Goal: Transaction & Acquisition: Purchase product/service

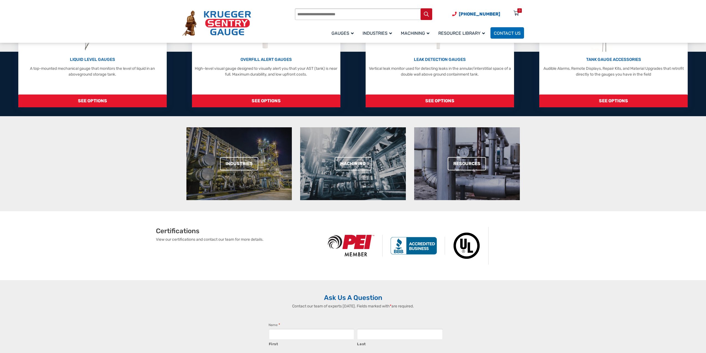
scroll to position [46, 0]
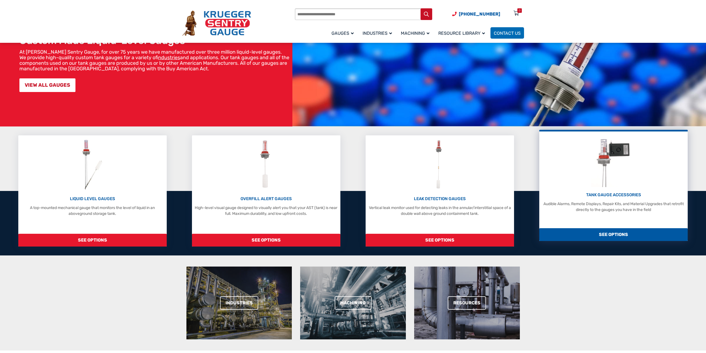
click at [629, 188] on div "TANK GAUGE ACCESSORIES Audible Alarms, Remote Displays, Repair Kits, and Materi…" at bounding box center [613, 173] width 143 height 78
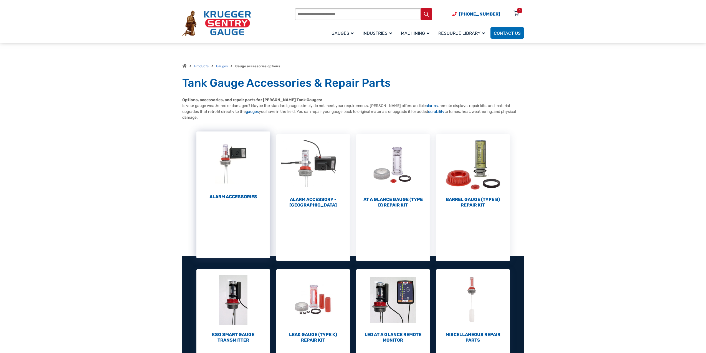
scroll to position [46, 0]
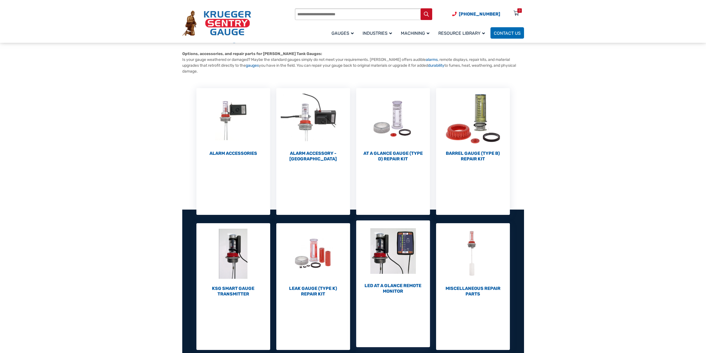
click at [398, 252] on img "Visit product category LED At A Glance Remote Monitor" at bounding box center [393, 250] width 74 height 61
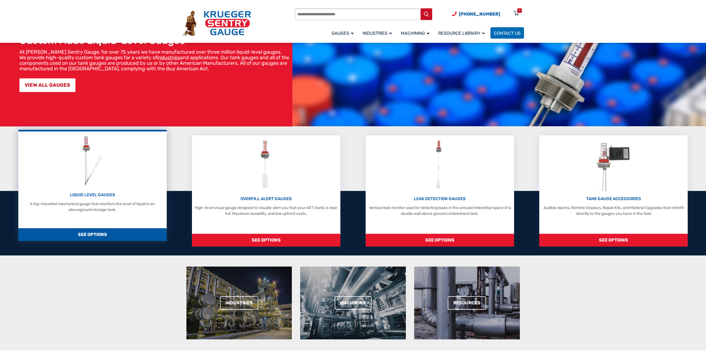
scroll to position [46, 0]
click at [110, 162] on div "LIQUID LEVEL GAUGES A top-mounted mechanical gauge that monitors the level of l…" at bounding box center [92, 173] width 143 height 78
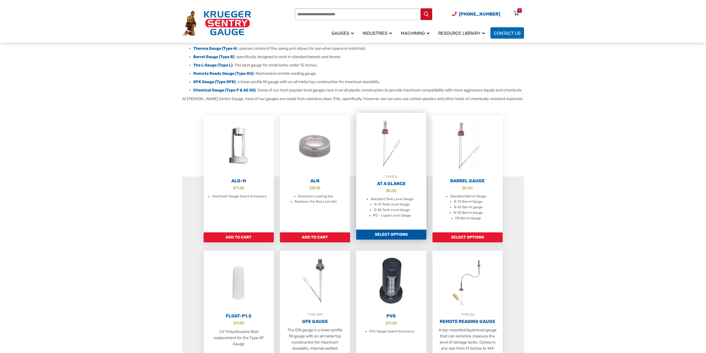
scroll to position [139, 0]
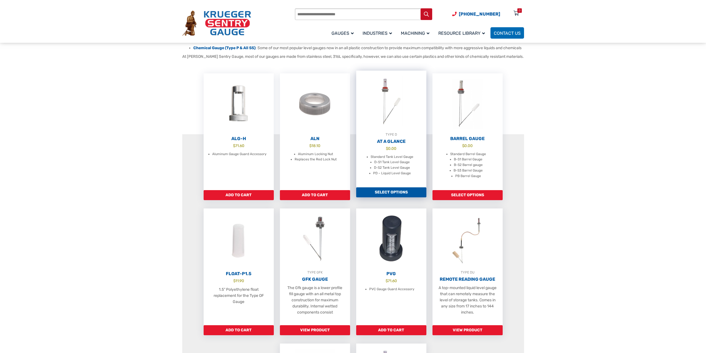
click at [387, 114] on img at bounding box center [391, 101] width 70 height 61
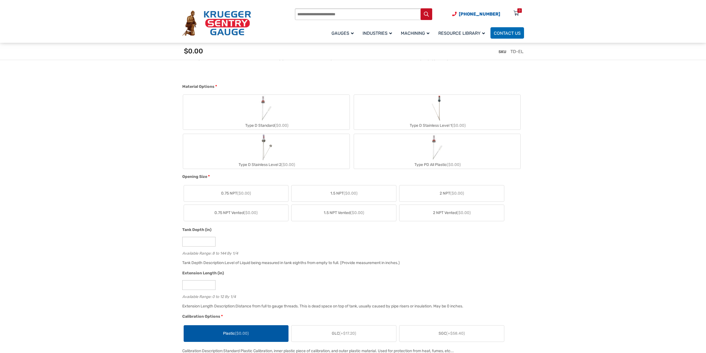
scroll to position [232, 0]
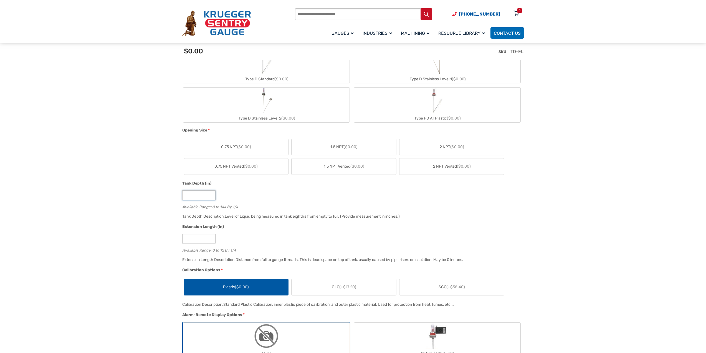
click at [192, 195] on input "*" at bounding box center [198, 195] width 33 height 10
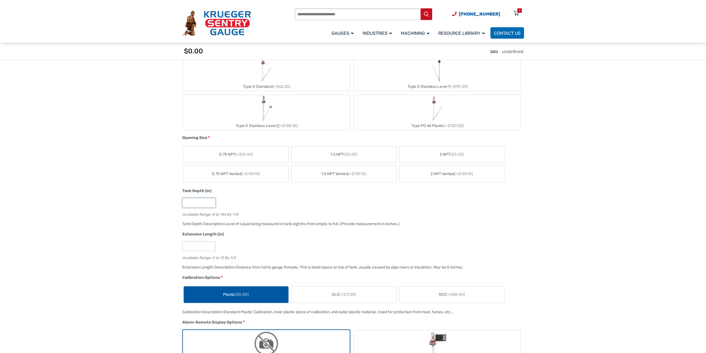
type input "**"
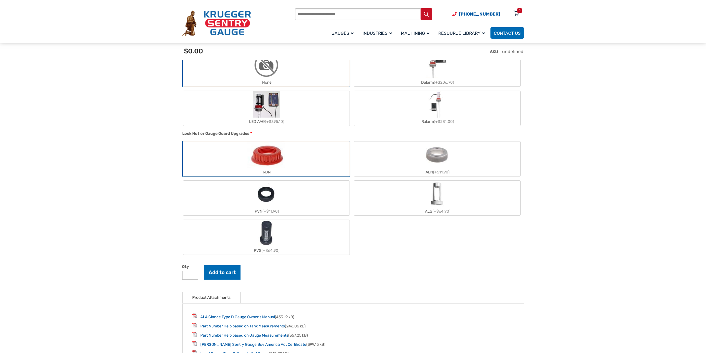
scroll to position [649, 0]
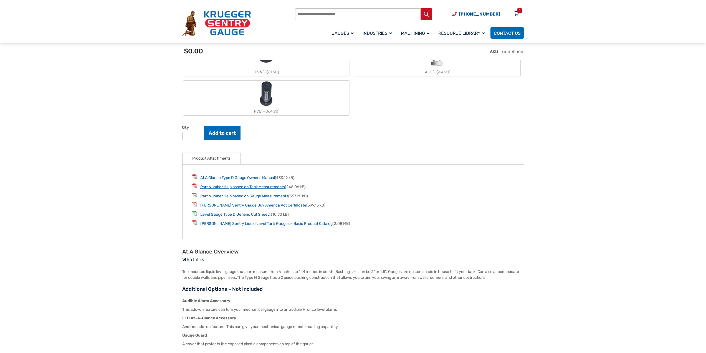
click at [248, 189] on link "Part Number Help based on Tank Measurements" at bounding box center [242, 186] width 85 height 5
click at [228, 226] on link "Krueger Sentry Liquid Level Tank Gauges – Basic Product Catalog" at bounding box center [266, 223] width 132 height 5
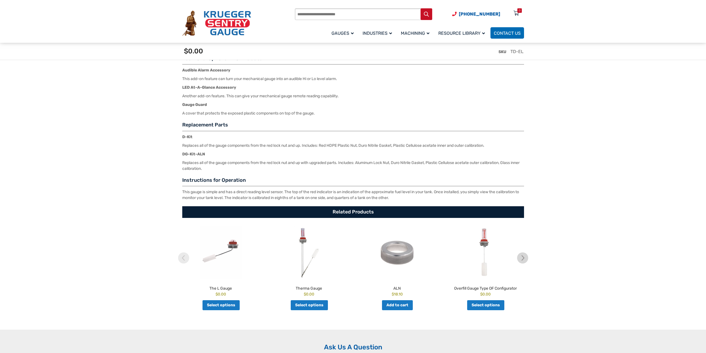
click at [301, 237] on img at bounding box center [309, 252] width 86 height 53
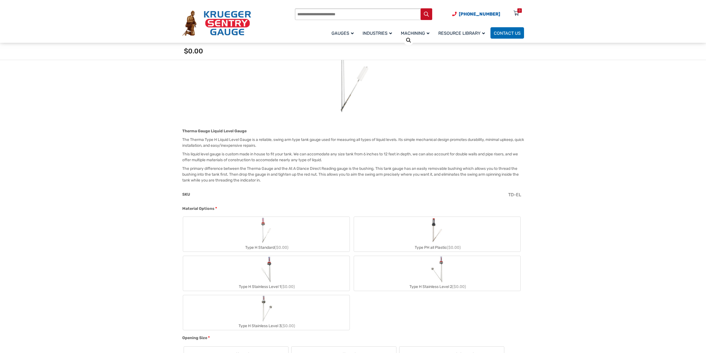
click at [266, 275] on img "Type H Stainless Level 1" at bounding box center [266, 269] width 14 height 27
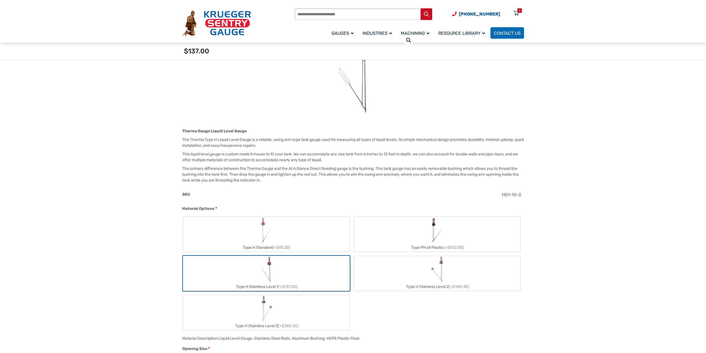
click at [268, 269] on img "Type H Stainless Level 1" at bounding box center [266, 269] width 14 height 27
click at [273, 264] on img "Type H Stainless Level 1" at bounding box center [266, 269] width 14 height 27
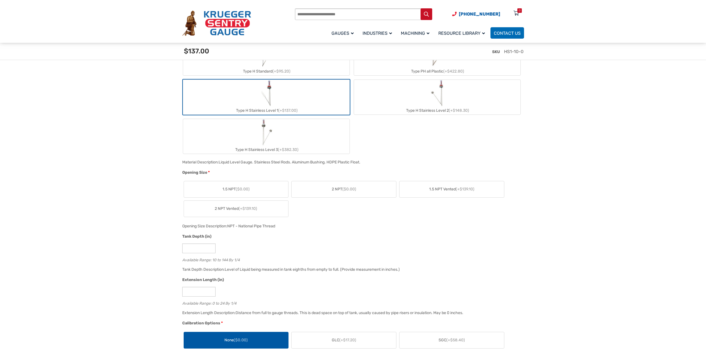
scroll to position [278, 0]
click at [354, 185] on span "($0.00)" at bounding box center [350, 187] width 14 height 5
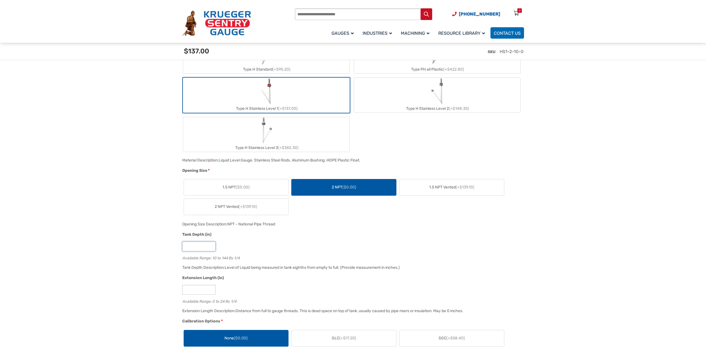
click at [208, 248] on input "**" at bounding box center [198, 246] width 33 height 10
type input "*"
type input "**"
click at [499, 271] on div "Tank Depth Description: Level of Liquid being measured in tank eighths from emp…" at bounding box center [352, 269] width 342 height 11
click at [209, 289] on input "*" at bounding box center [198, 290] width 33 height 10
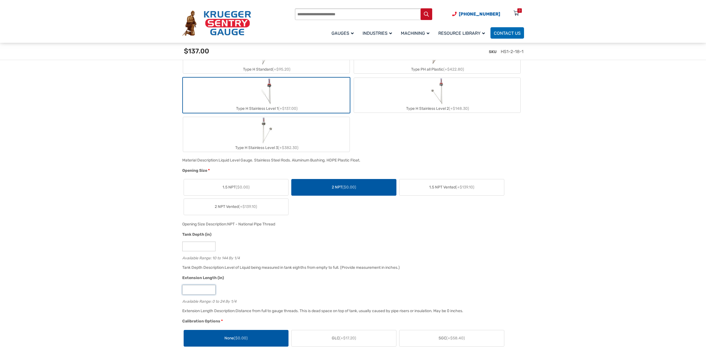
type input "*"
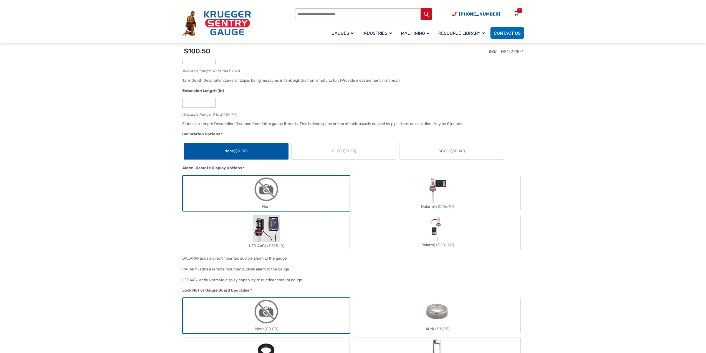
scroll to position [556, 0]
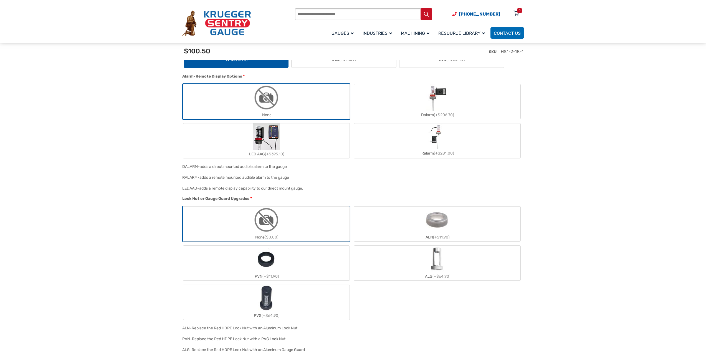
click at [300, 144] on label "LED AAG (+$395.10)" at bounding box center [266, 140] width 167 height 35
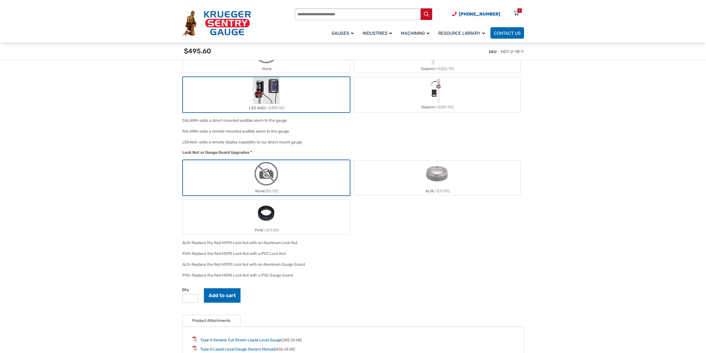
scroll to position [695, 0]
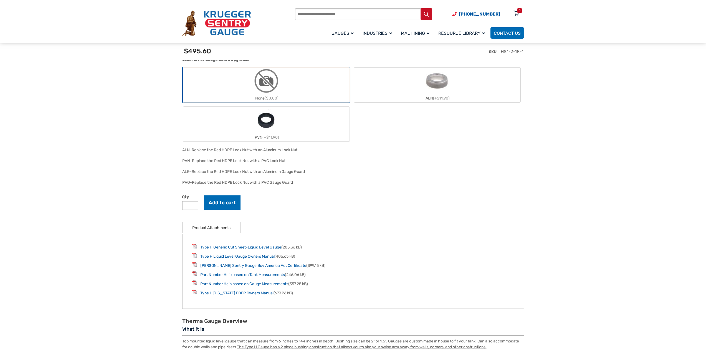
click at [436, 85] on img "ALN" at bounding box center [437, 80] width 27 height 27
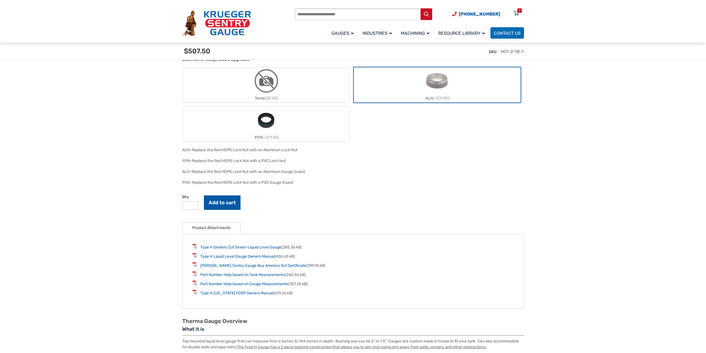
click at [223, 202] on button "Add to cart" at bounding box center [222, 202] width 37 height 14
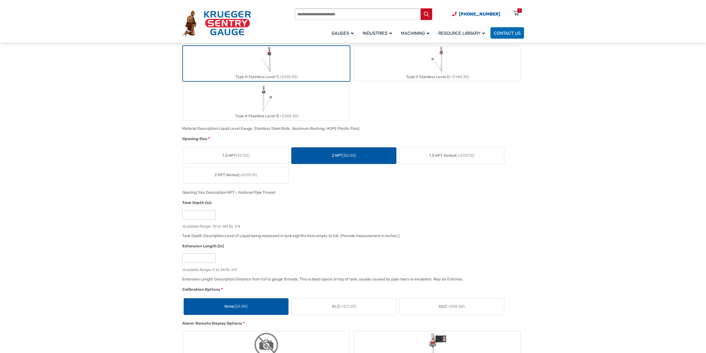
scroll to position [0, 0]
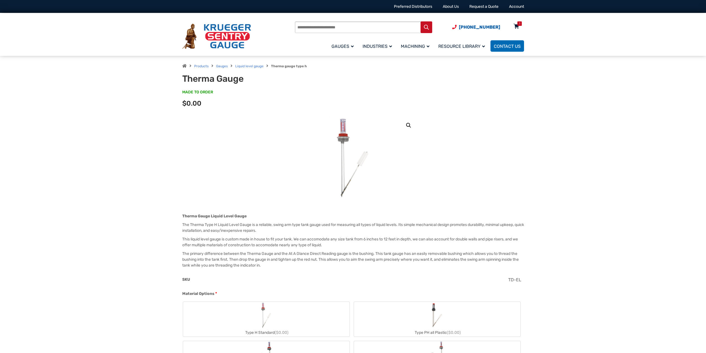
click at [517, 26] on icon at bounding box center [517, 26] width 6 height 9
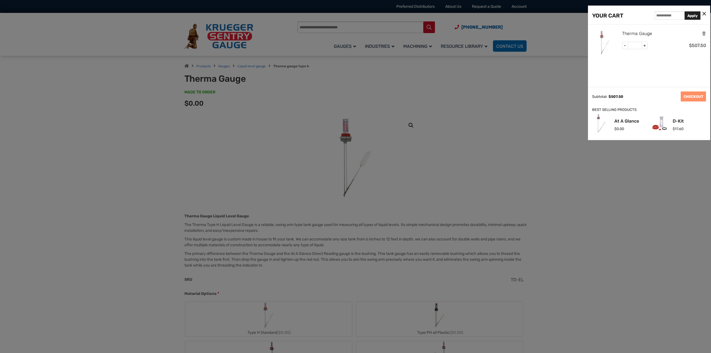
click at [636, 32] on link "Therma Gauge" at bounding box center [637, 33] width 30 height 7
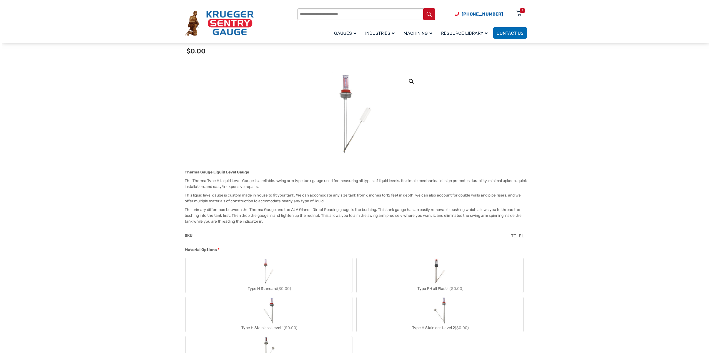
scroll to position [92, 0]
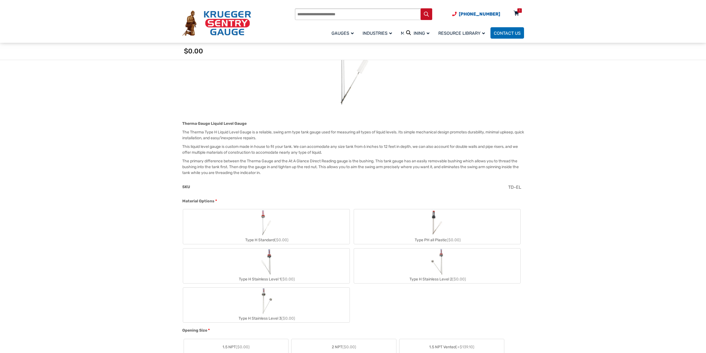
click at [519, 11] on div "1" at bounding box center [519, 10] width 1 height 4
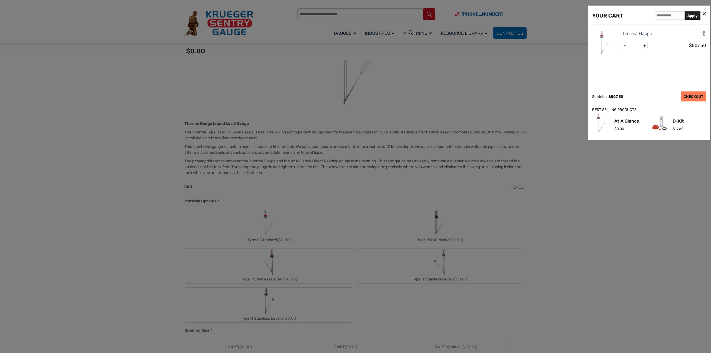
click at [692, 96] on link "CHECKOUT" at bounding box center [692, 96] width 25 height 10
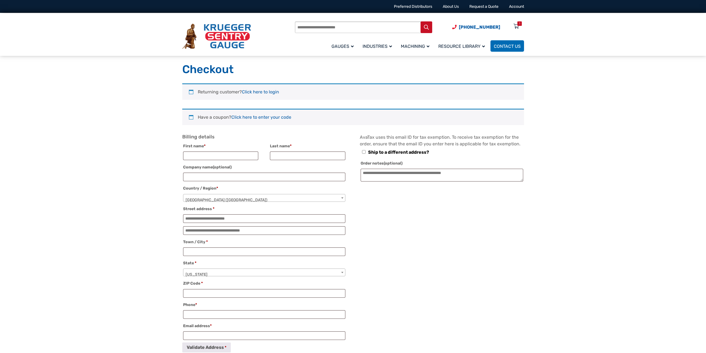
select select "**"
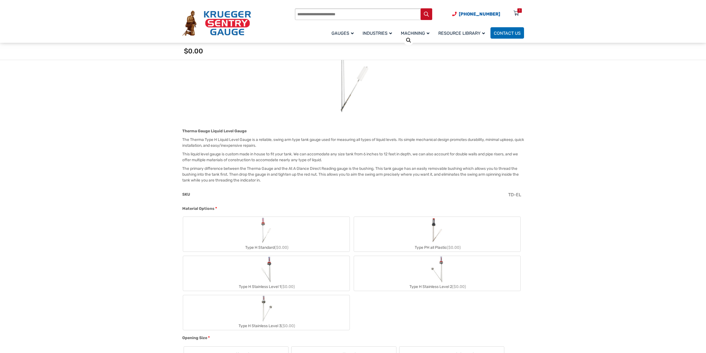
scroll to position [92, 0]
click at [516, 12] on icon at bounding box center [517, 13] width 6 height 9
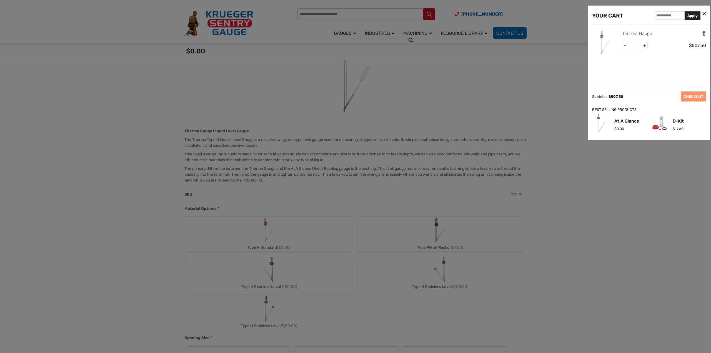
click at [703, 34] on icon "Remove this item" at bounding box center [703, 33] width 4 height 5
click at [268, 267] on div at bounding box center [355, 176] width 711 height 353
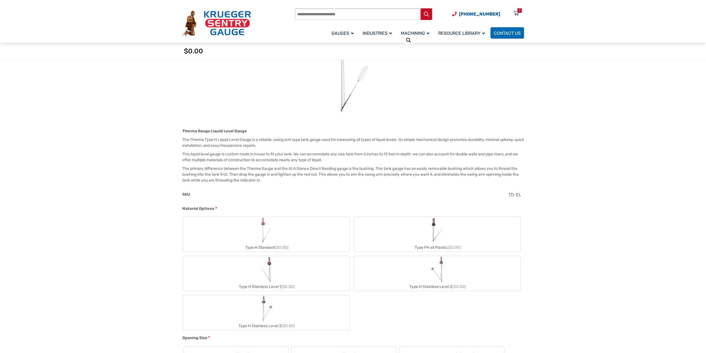
click at [270, 264] on img "Type H Stainless Level 1" at bounding box center [266, 269] width 14 height 27
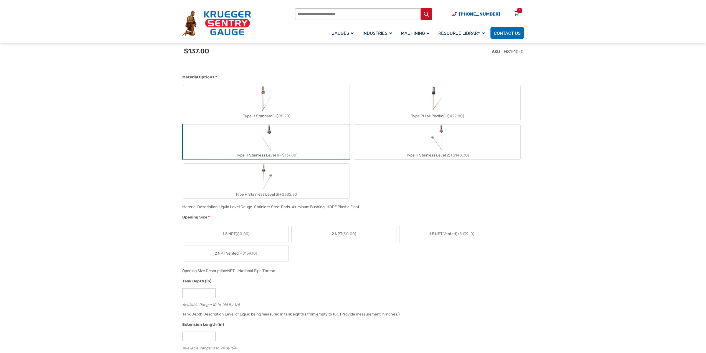
scroll to position [278, 0]
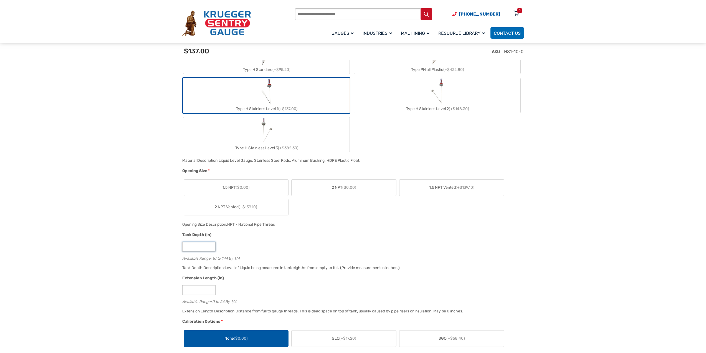
click at [195, 245] on input "**" at bounding box center [198, 247] width 33 height 10
type input "*"
type input "**"
click at [203, 289] on input "*" at bounding box center [198, 290] width 33 height 10
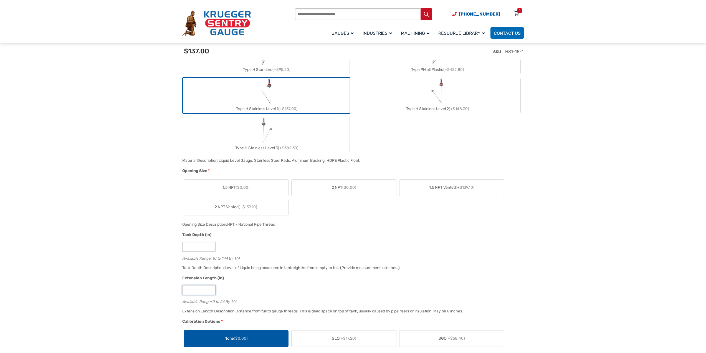
type input "*"
drag, startPoint x: 569, startPoint y: 251, endPoint x: 576, endPoint y: 251, distance: 7.8
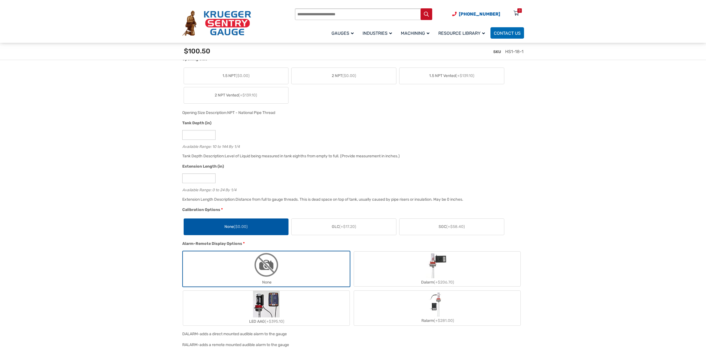
scroll to position [463, 0]
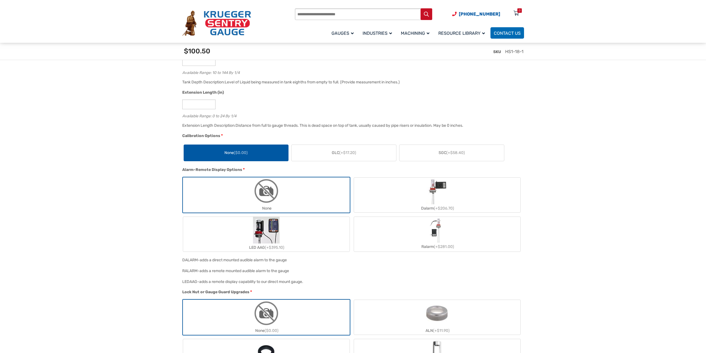
click at [269, 234] on img "LED AAG" at bounding box center [266, 230] width 27 height 27
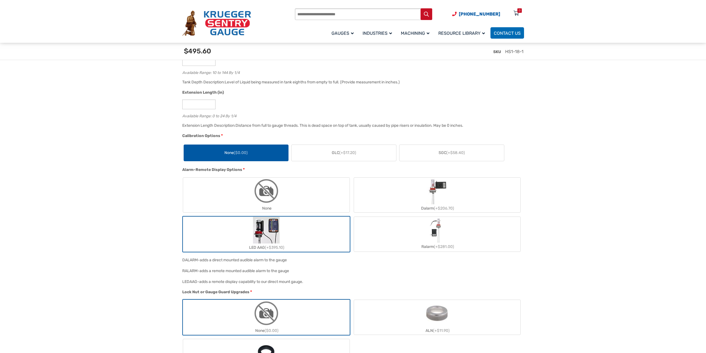
scroll to position [556, 0]
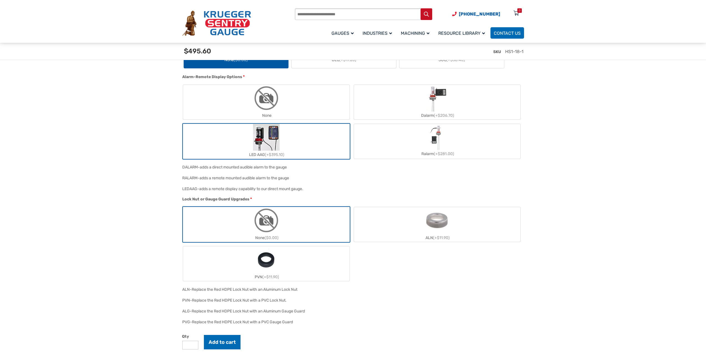
click at [445, 220] on img "ALN" at bounding box center [437, 220] width 27 height 27
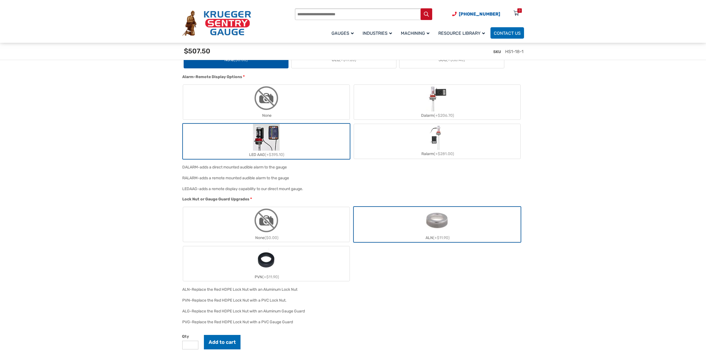
scroll to position [648, 0]
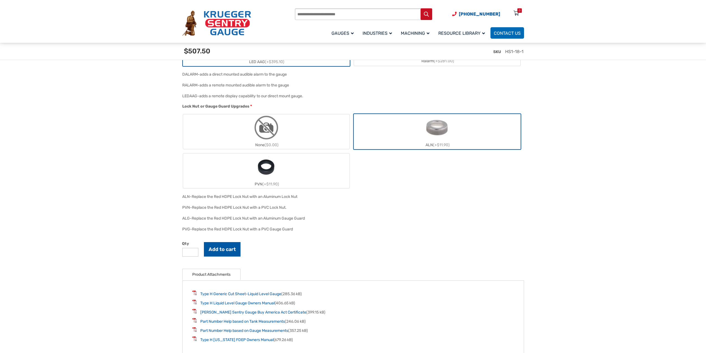
click at [229, 251] on button "Add to cart" at bounding box center [222, 249] width 37 height 14
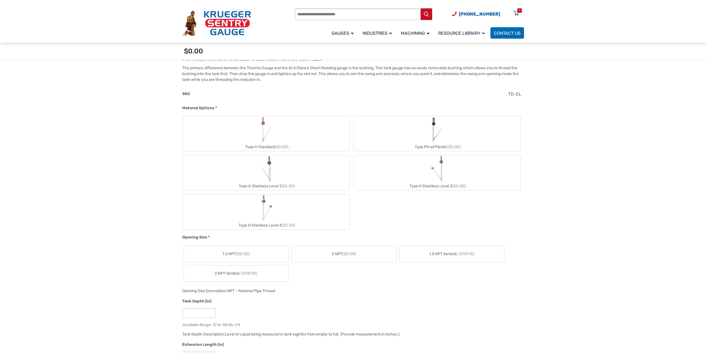
scroll to position [286, 0]
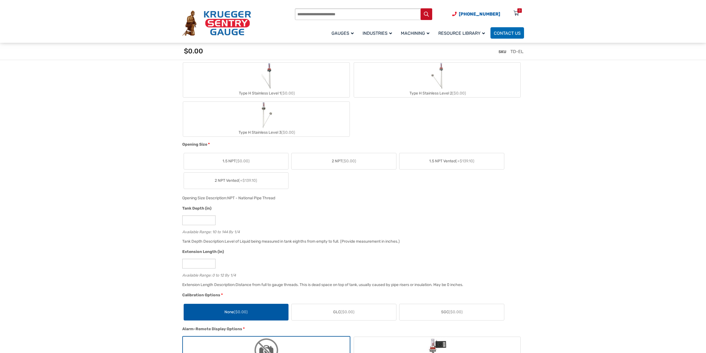
click at [338, 162] on span "2 NPT ($0.00)" at bounding box center [344, 161] width 24 height 6
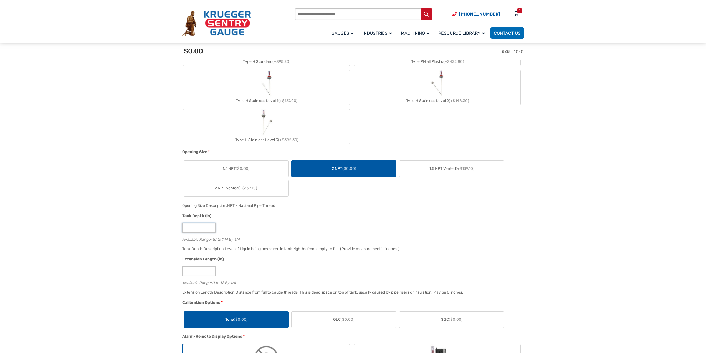
click at [191, 227] on input "**" at bounding box center [198, 228] width 33 height 10
type input "*"
type input "**"
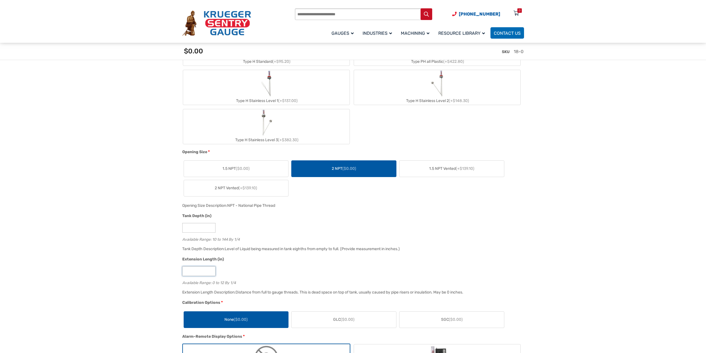
click at [207, 271] on input "*" at bounding box center [198, 271] width 33 height 10
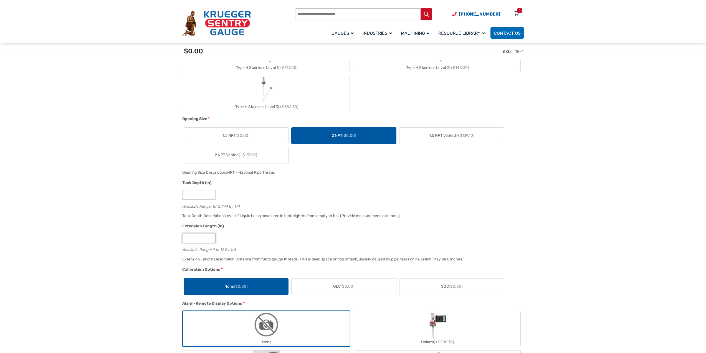
scroll to position [425, 0]
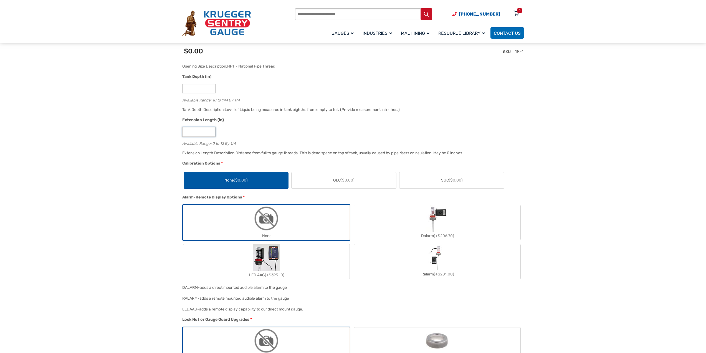
type input "*"
click at [305, 167] on div "Calibration Options *" at bounding box center [351, 163] width 339 height 7
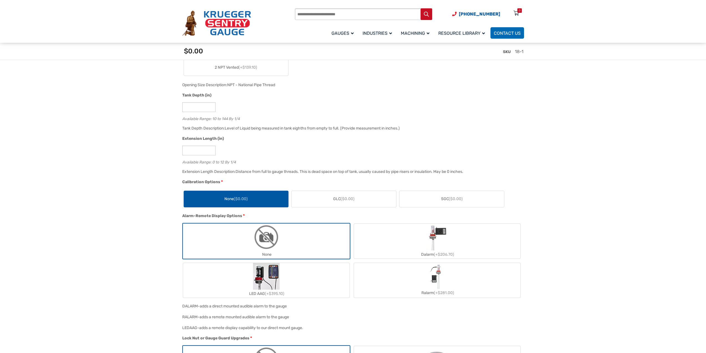
scroll to position [471, 0]
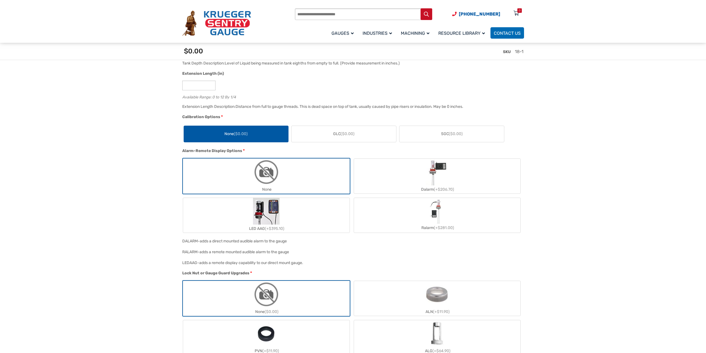
click at [265, 210] on img "LED AAG" at bounding box center [266, 211] width 27 height 27
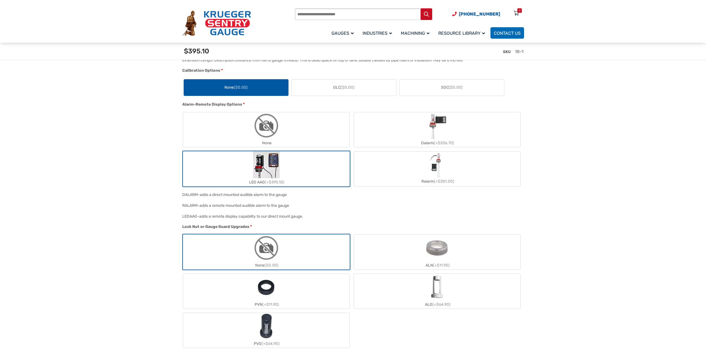
click at [454, 243] on label "ALN (+$11.90)" at bounding box center [437, 251] width 167 height 35
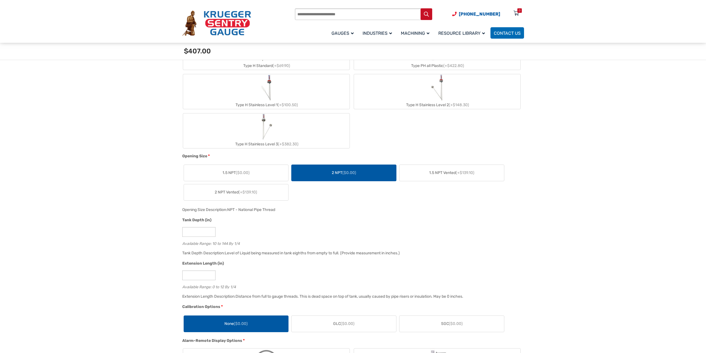
scroll to position [193, 0]
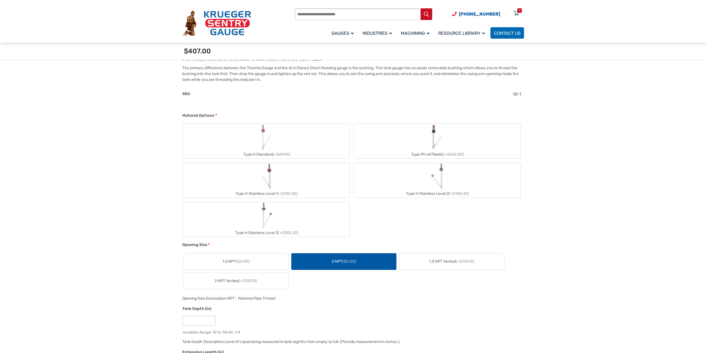
click at [254, 177] on label "Type H Stainless Level 1 (+$100.50)" at bounding box center [266, 180] width 167 height 35
type input "**"
type input "*"
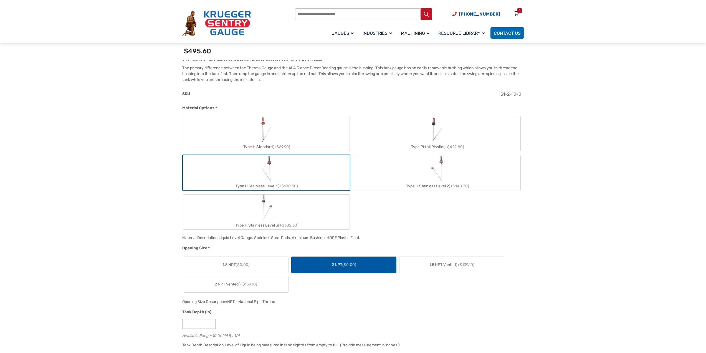
click at [431, 181] on img "Type H Stainless Level 2" at bounding box center [437, 168] width 14 height 27
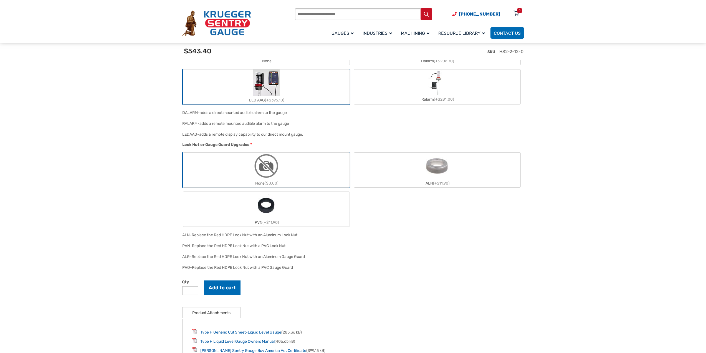
scroll to position [796, 0]
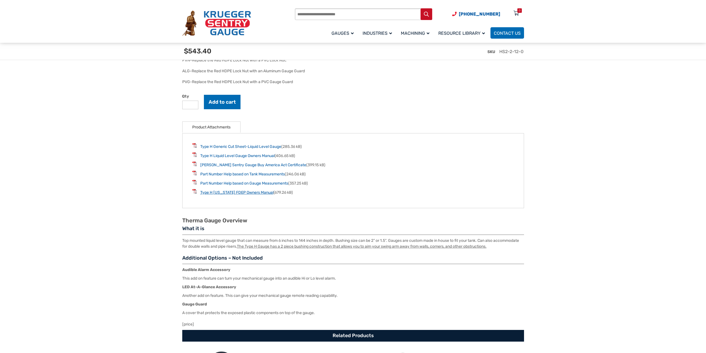
click at [219, 195] on link "Type H Florida FDEP Owners Manual" at bounding box center [236, 192] width 73 height 5
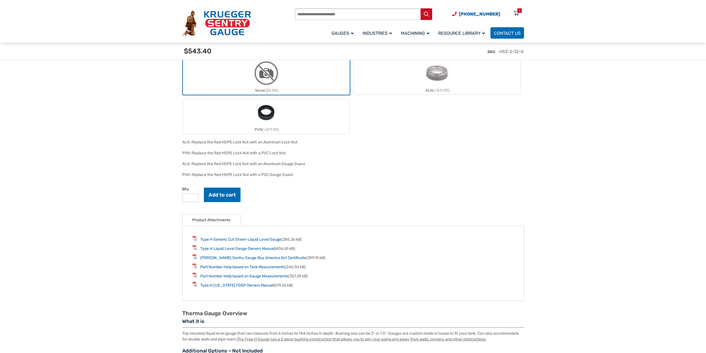
scroll to position [610, 0]
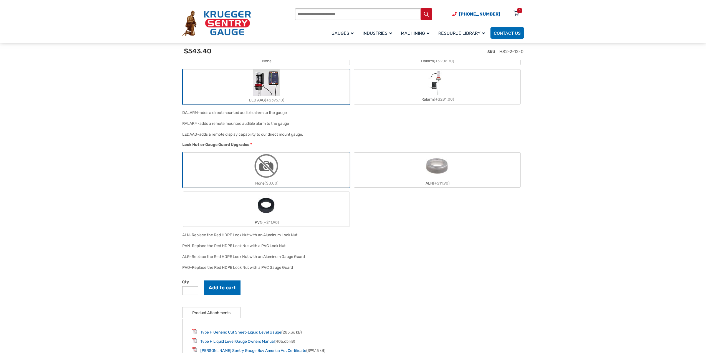
click at [442, 170] on img "ALN" at bounding box center [437, 165] width 27 height 27
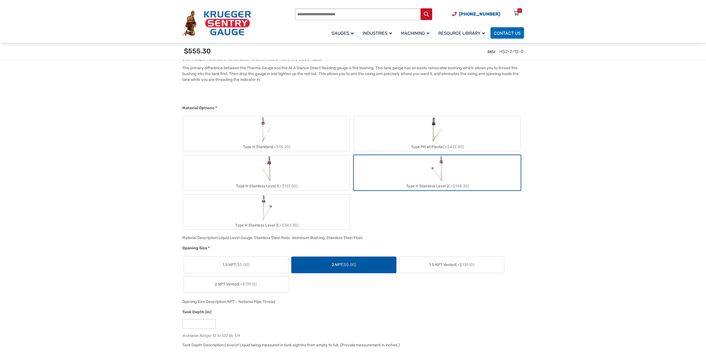
scroll to position [286, 0]
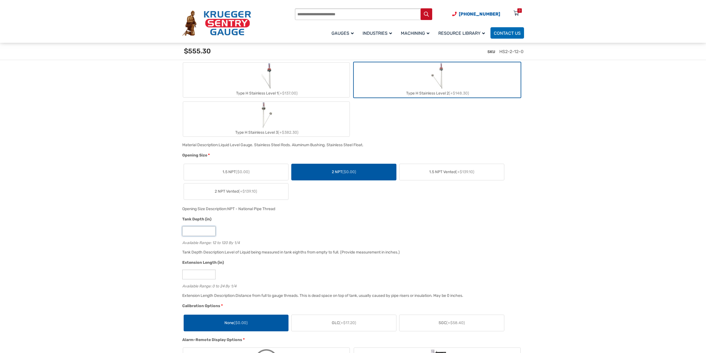
click at [191, 229] on input "**" at bounding box center [198, 231] width 33 height 10
type input "*"
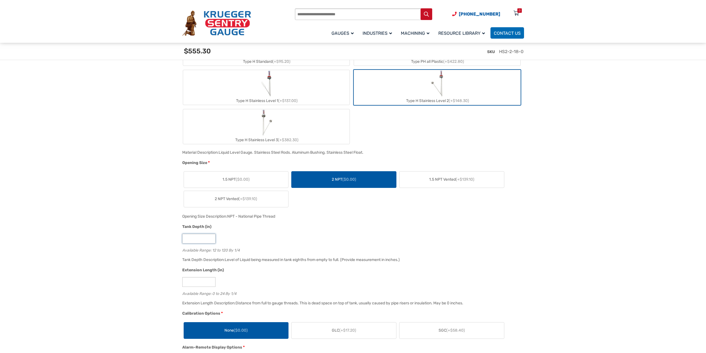
type input "**"
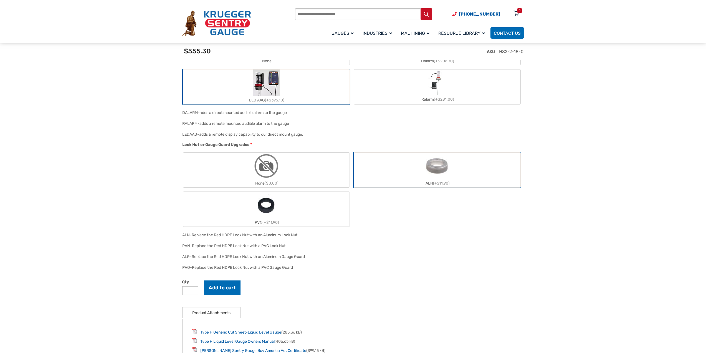
scroll to position [703, 0]
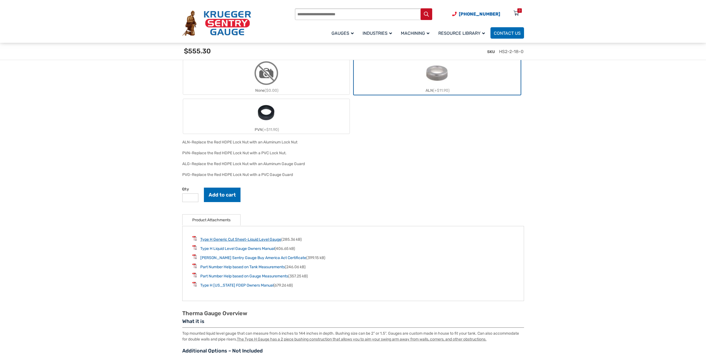
click at [254, 240] on link "Type H Generic Cut Sheet-Liquid Level Gauge" at bounding box center [240, 239] width 81 height 5
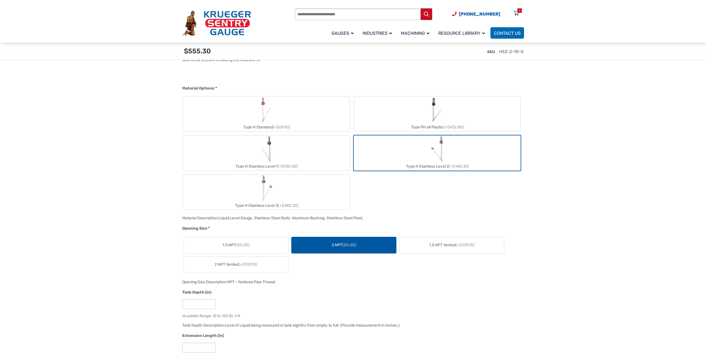
scroll to position [359, 0]
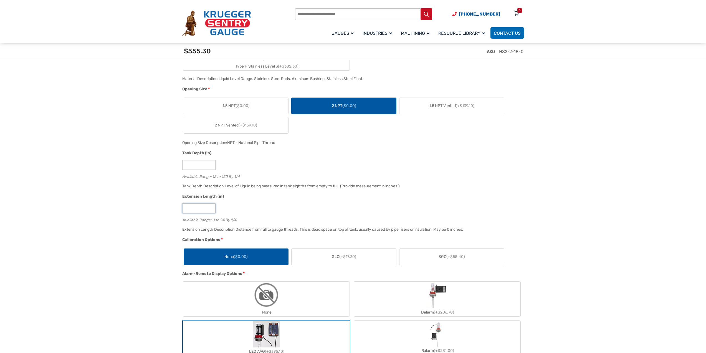
click at [195, 212] on input "*" at bounding box center [198, 208] width 33 height 10
type input "*"
click at [440, 188] on div "Tank Depth Description: Level of Liquid being measured in tank eighths from emp…" at bounding box center [352, 187] width 342 height 11
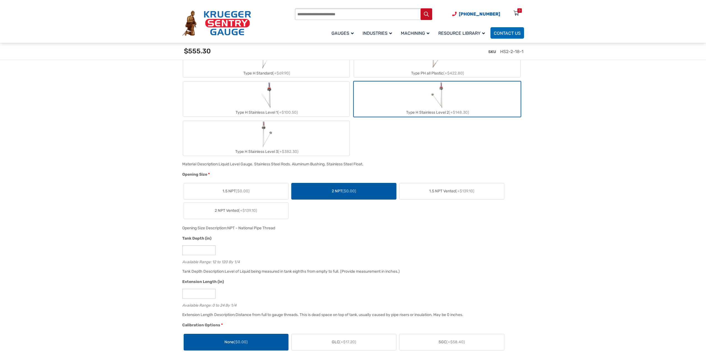
scroll to position [413, 0]
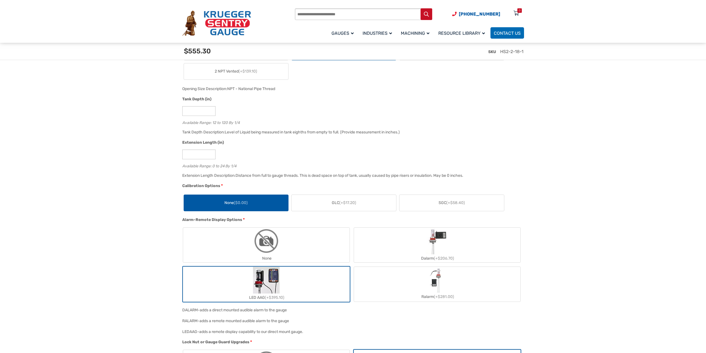
click at [268, 286] on img "LED AAG" at bounding box center [266, 279] width 27 height 27
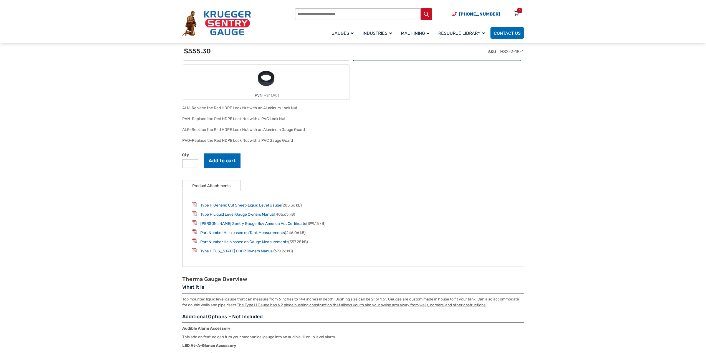
scroll to position [757, 0]
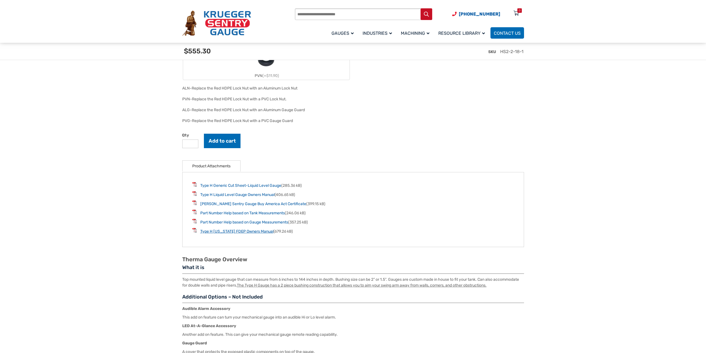
click at [256, 232] on link "Type H [US_STATE] FDEP Owners Manual" at bounding box center [236, 231] width 73 height 5
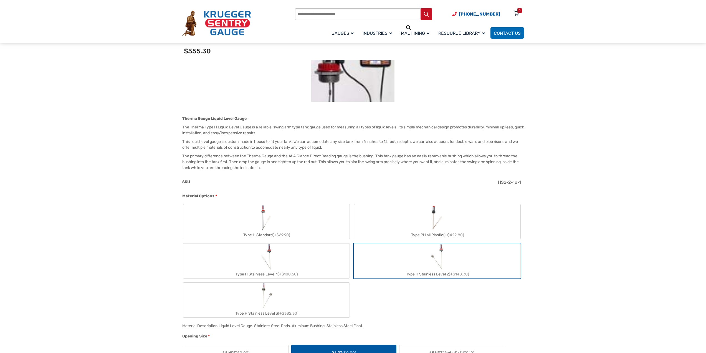
scroll to position [147, 0]
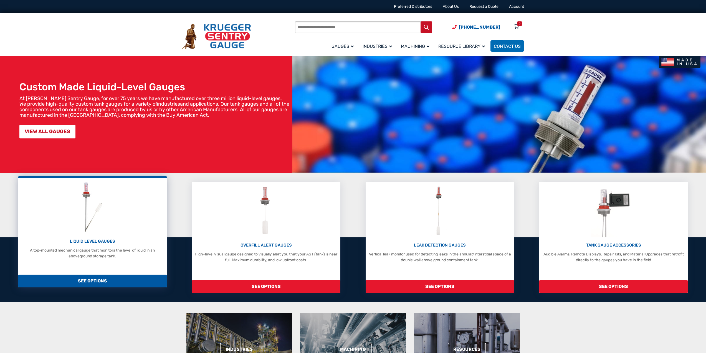
click at [77, 213] on div "LIQUID LEVEL GAUGES A top-mounted mechanical gauge that monitors the level of l…" at bounding box center [92, 219] width 143 height 78
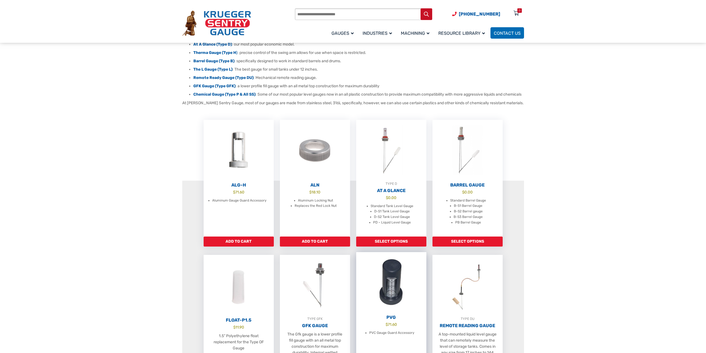
scroll to position [139, 0]
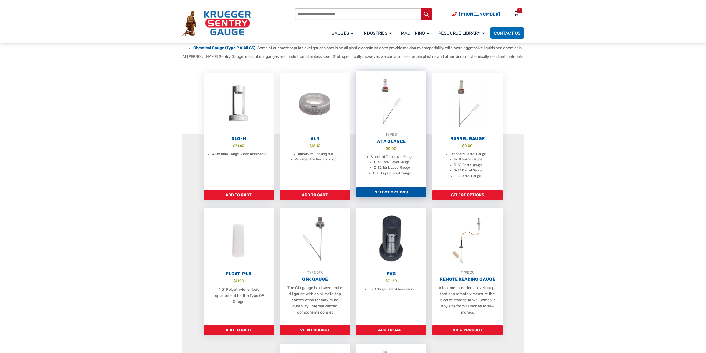
click at [386, 116] on img at bounding box center [391, 101] width 70 height 61
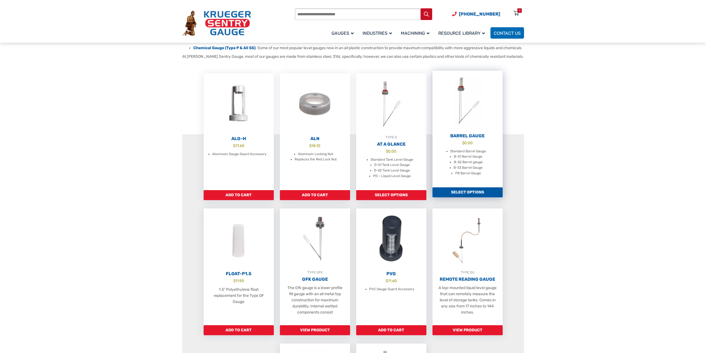
scroll to position [278, 0]
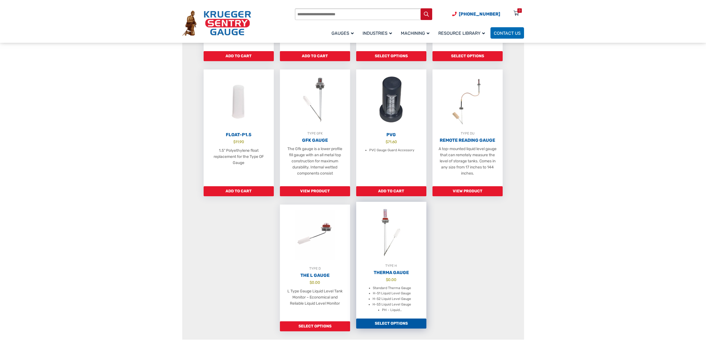
click at [388, 233] on img at bounding box center [391, 232] width 70 height 61
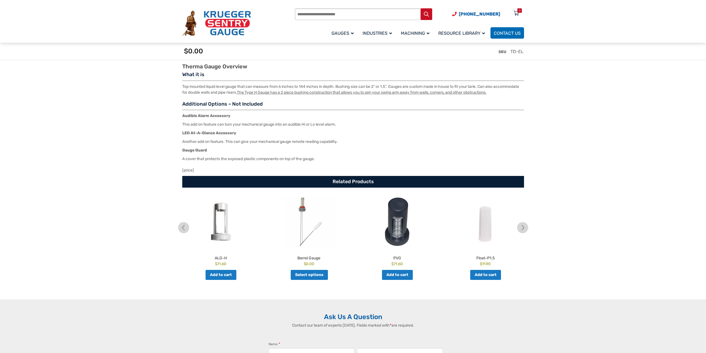
scroll to position [842, 0]
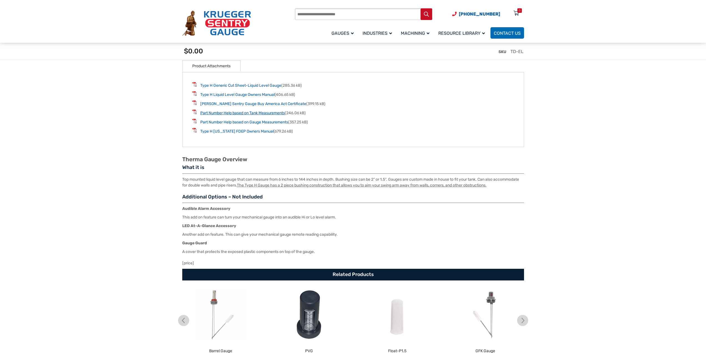
click at [281, 115] on link "Part Number Help based on Tank Measurements" at bounding box center [242, 112] width 85 height 5
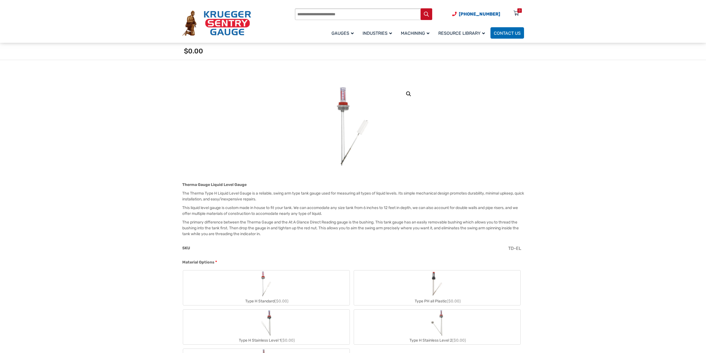
scroll to position [186, 0]
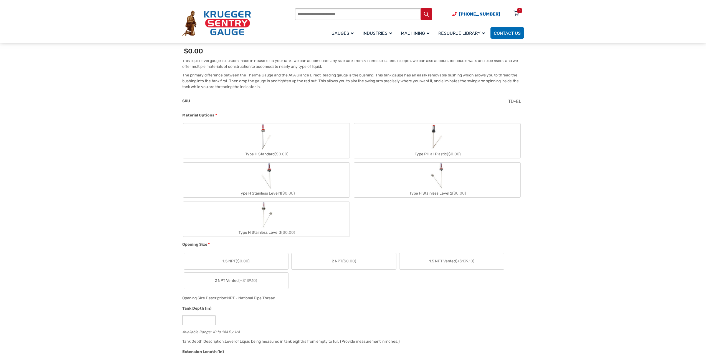
click at [434, 184] on img "Type H Stainless Level 2" at bounding box center [437, 175] width 14 height 27
type input "**"
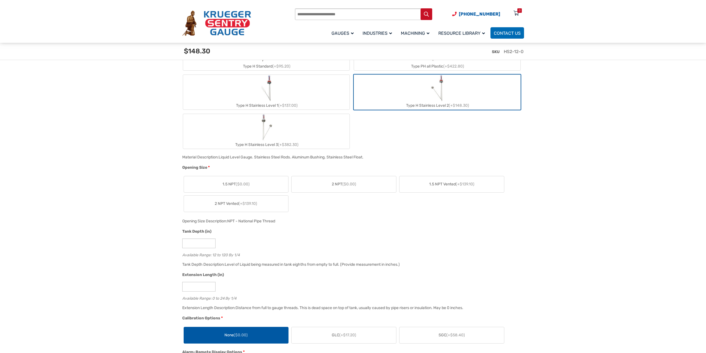
scroll to position [332, 0]
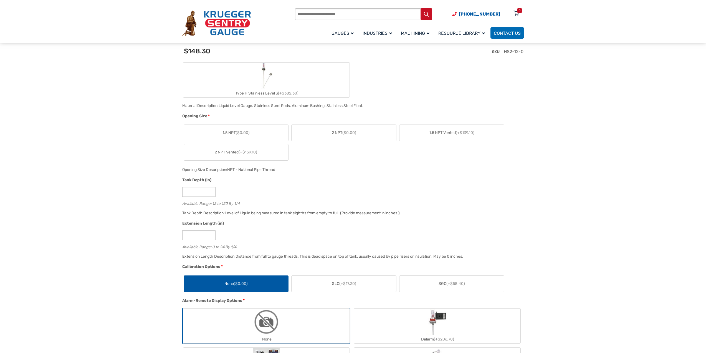
click at [351, 130] on span "($0.00)" at bounding box center [350, 132] width 14 height 5
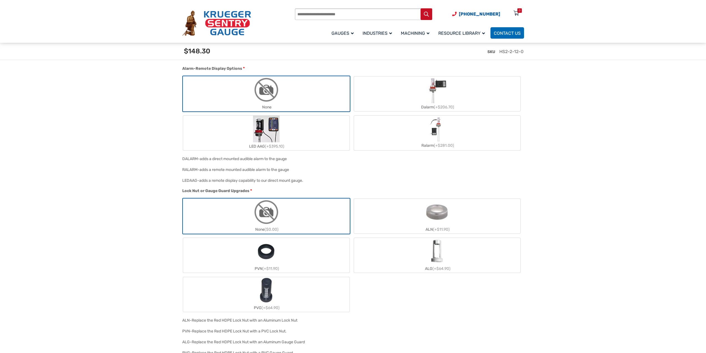
scroll to position [842, 0]
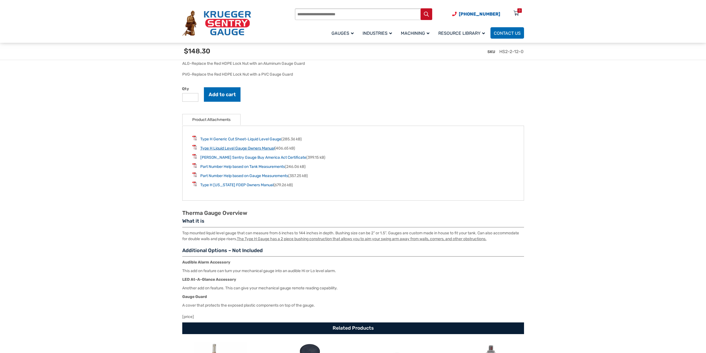
click at [261, 150] on link "Type H Liquid Level Gauge Owners Manual" at bounding box center [237, 148] width 74 height 5
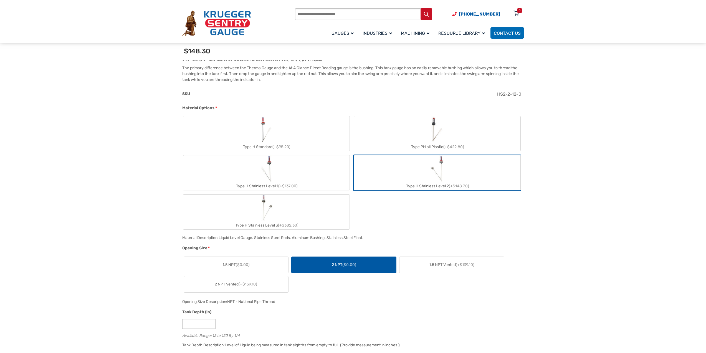
scroll to position [7, 0]
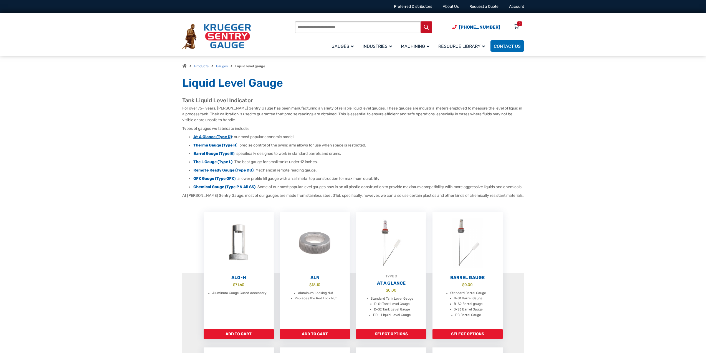
click at [212, 138] on strong "At A Glance (Type D)" at bounding box center [212, 136] width 39 height 5
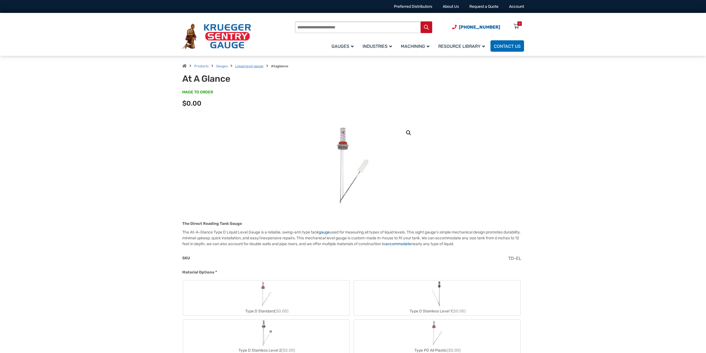
click at [251, 64] on link "Liquid level gauge" at bounding box center [249, 66] width 28 height 4
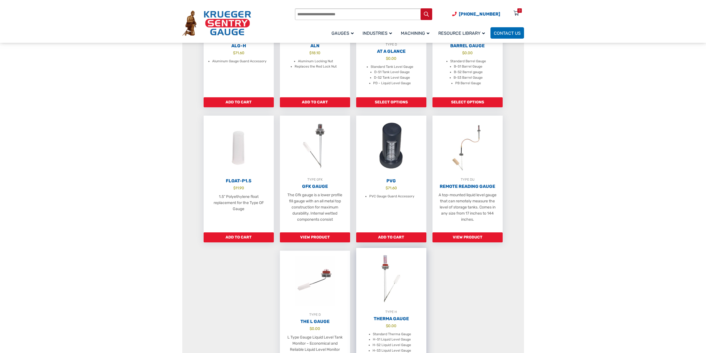
scroll to position [324, 0]
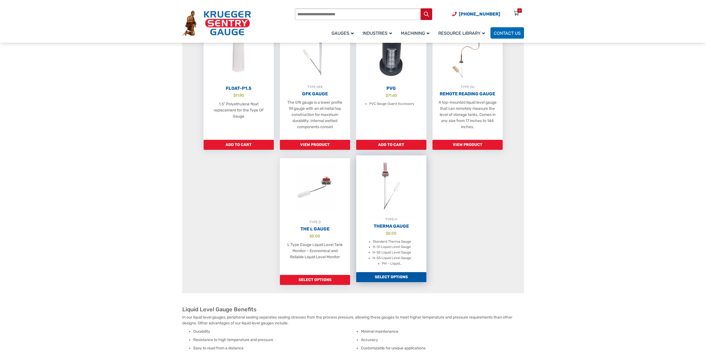
click at [382, 199] on img at bounding box center [391, 185] width 70 height 61
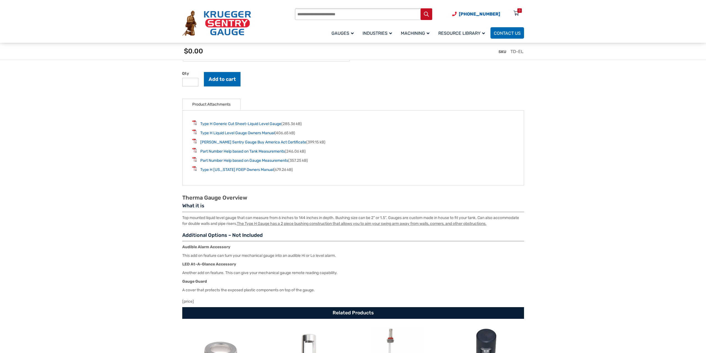
scroll to position [803, 0]
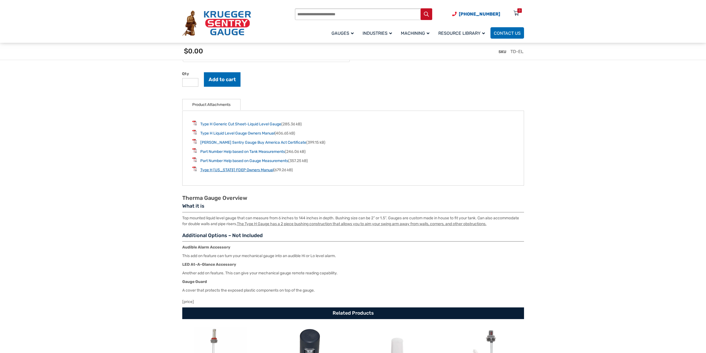
click at [232, 171] on link "Type H Florida FDEP Owners Manual" at bounding box center [236, 169] width 73 height 5
click at [230, 126] on link "Type H Generic Cut Sheet-Liquid Level Gauge" at bounding box center [240, 124] width 81 height 5
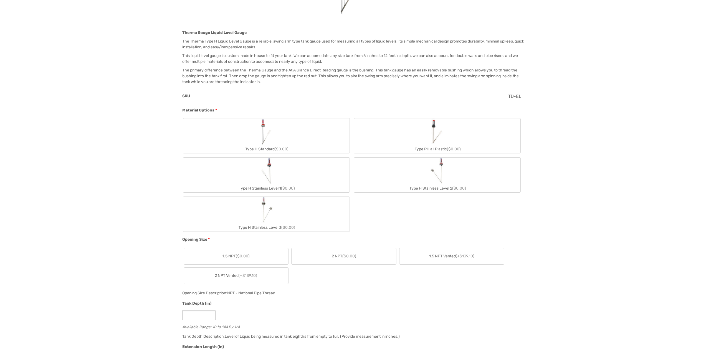
scroll to position [0, 0]
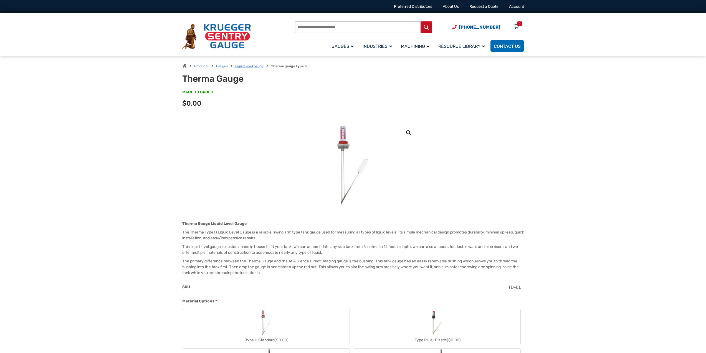
click at [257, 66] on link "Liquid level gauge" at bounding box center [249, 66] width 28 height 4
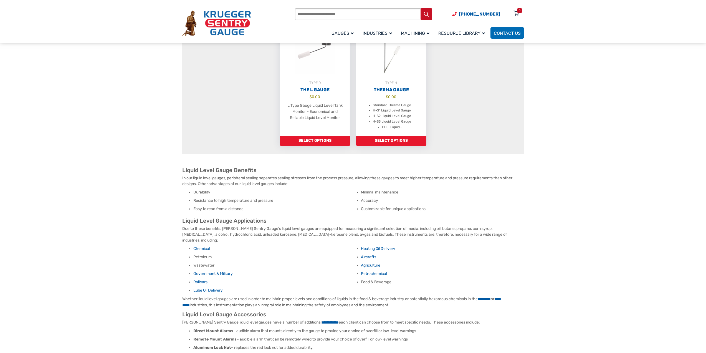
scroll to position [278, 0]
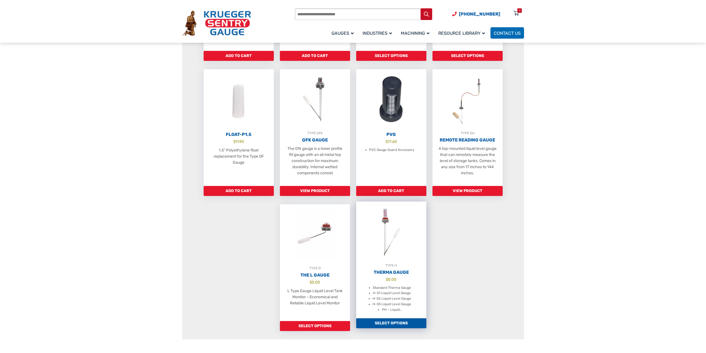
click at [387, 254] on img at bounding box center [391, 231] width 70 height 61
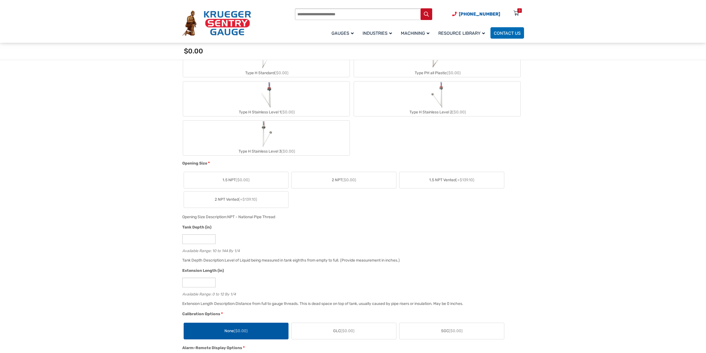
scroll to position [194, 0]
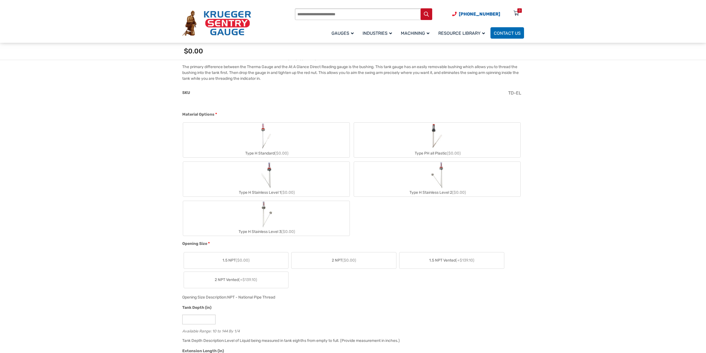
click at [309, 182] on label "Type H Stainless Level 1 ($0.00)" at bounding box center [266, 179] width 167 height 35
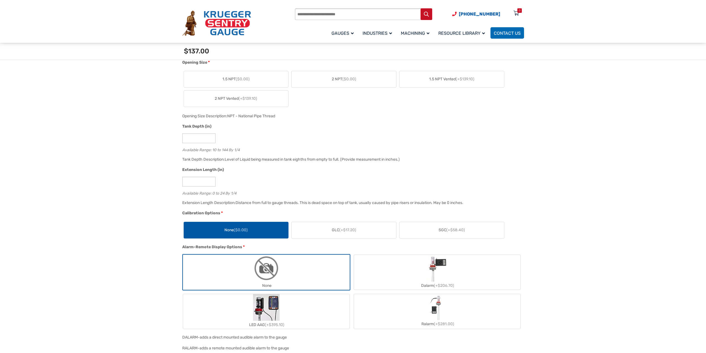
scroll to position [200, 0]
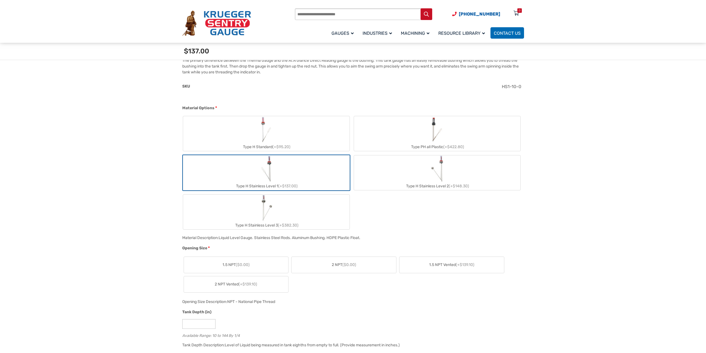
click at [422, 170] on label "Type H Stainless Level 2 (+$148.30)" at bounding box center [437, 172] width 167 height 35
type input "**"
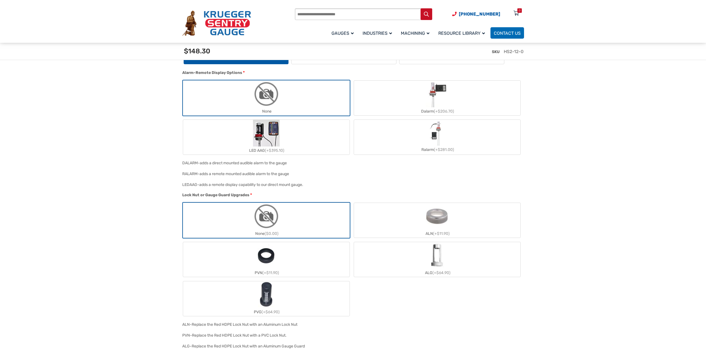
scroll to position [765, 0]
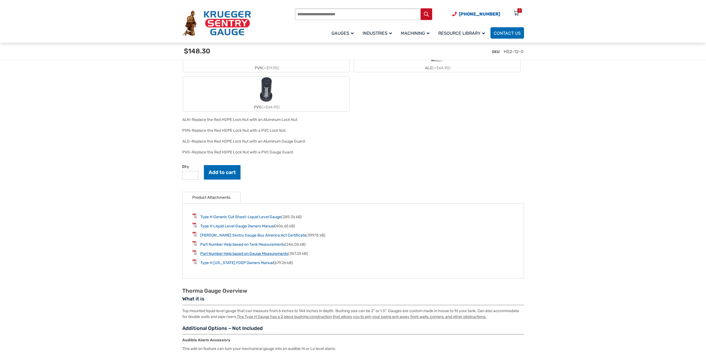
click at [260, 255] on link "Part Number Help based on Gauge Measurements" at bounding box center [244, 253] width 88 height 5
